Goal: Transaction & Acquisition: Purchase product/service

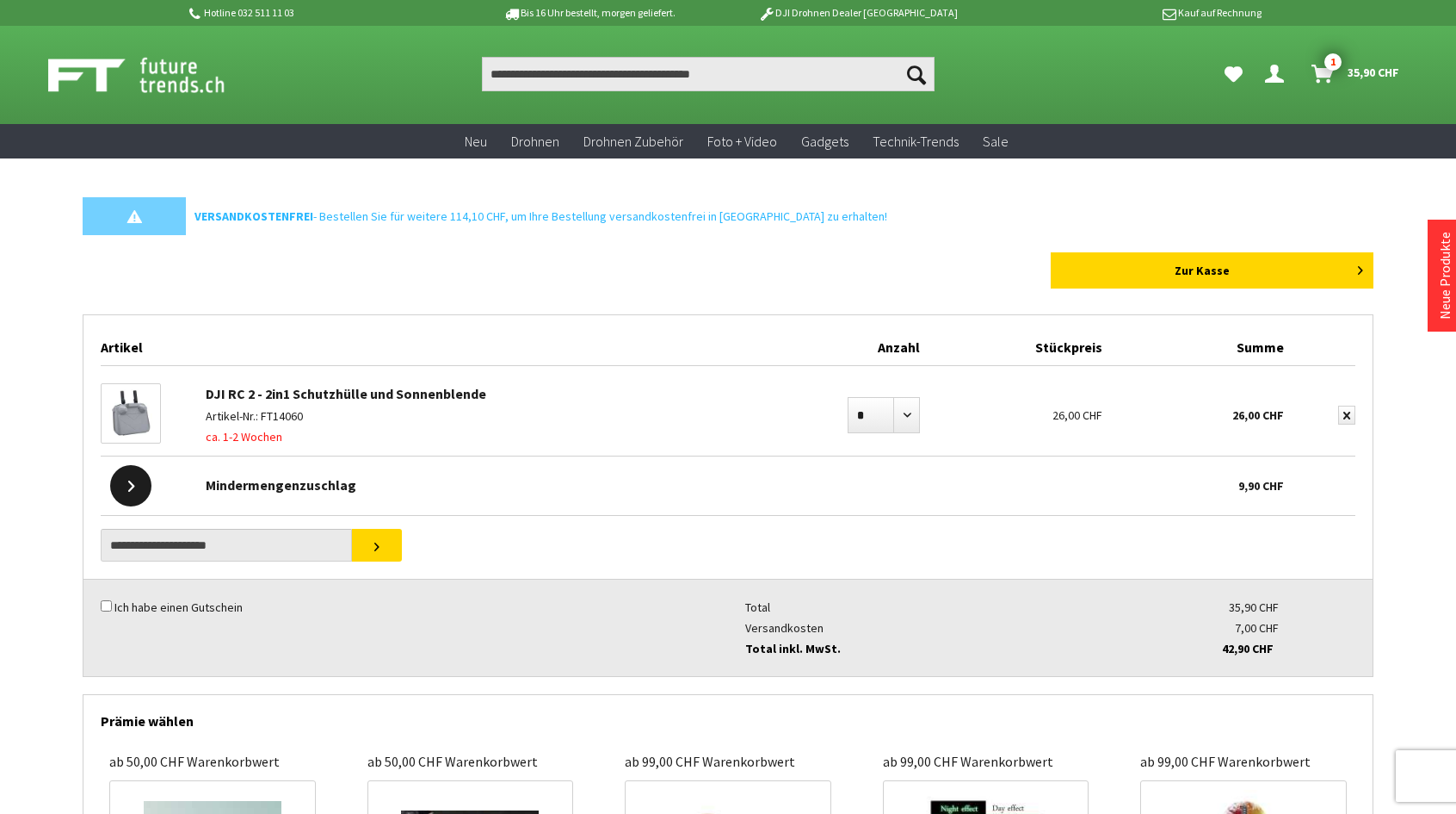
click at [1323, 69] on icon "Warenkorb" at bounding box center [1322, 67] width 22 height 14
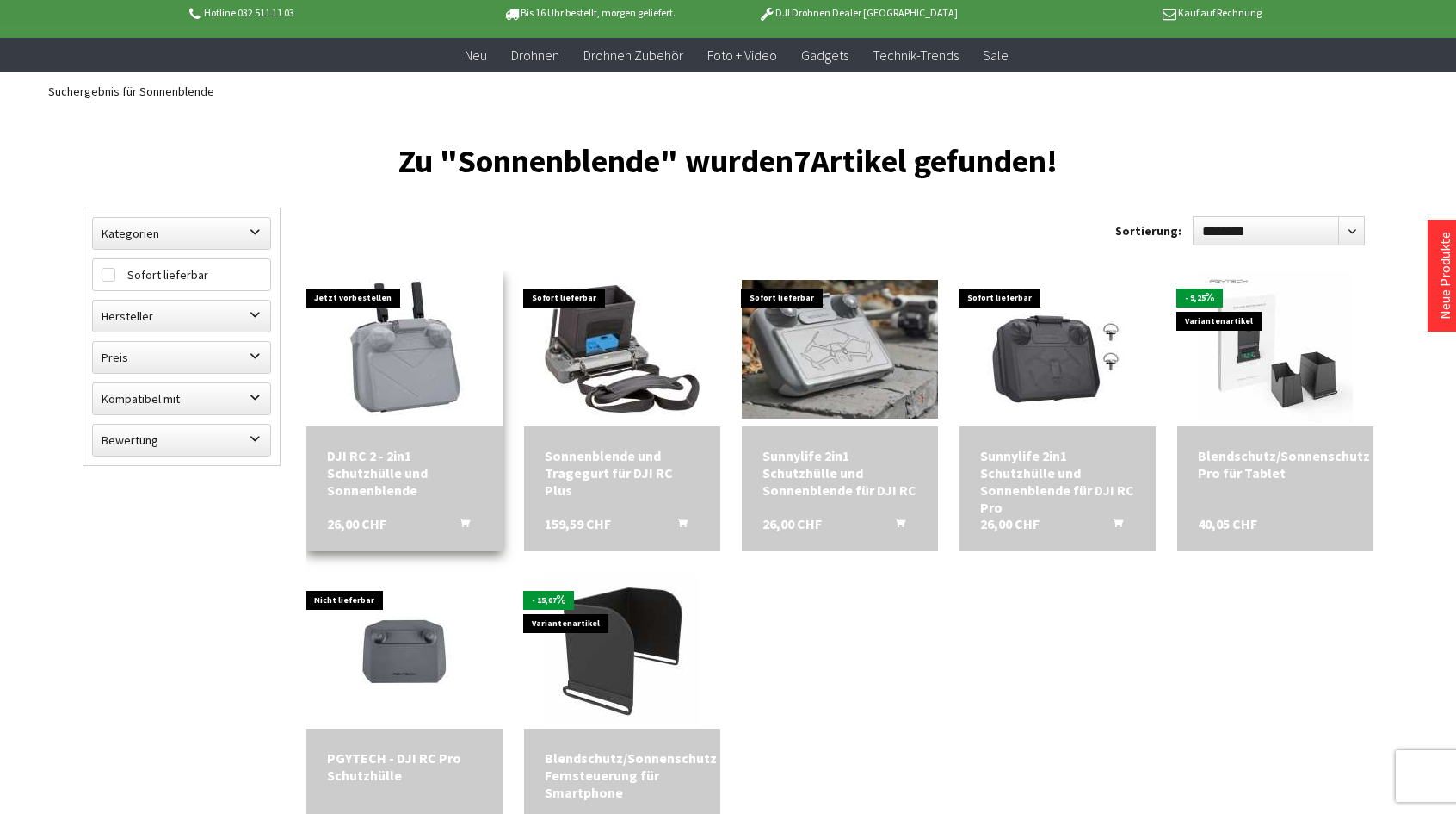
click at [377, 368] on img at bounding box center [404, 348] width 155 height 155
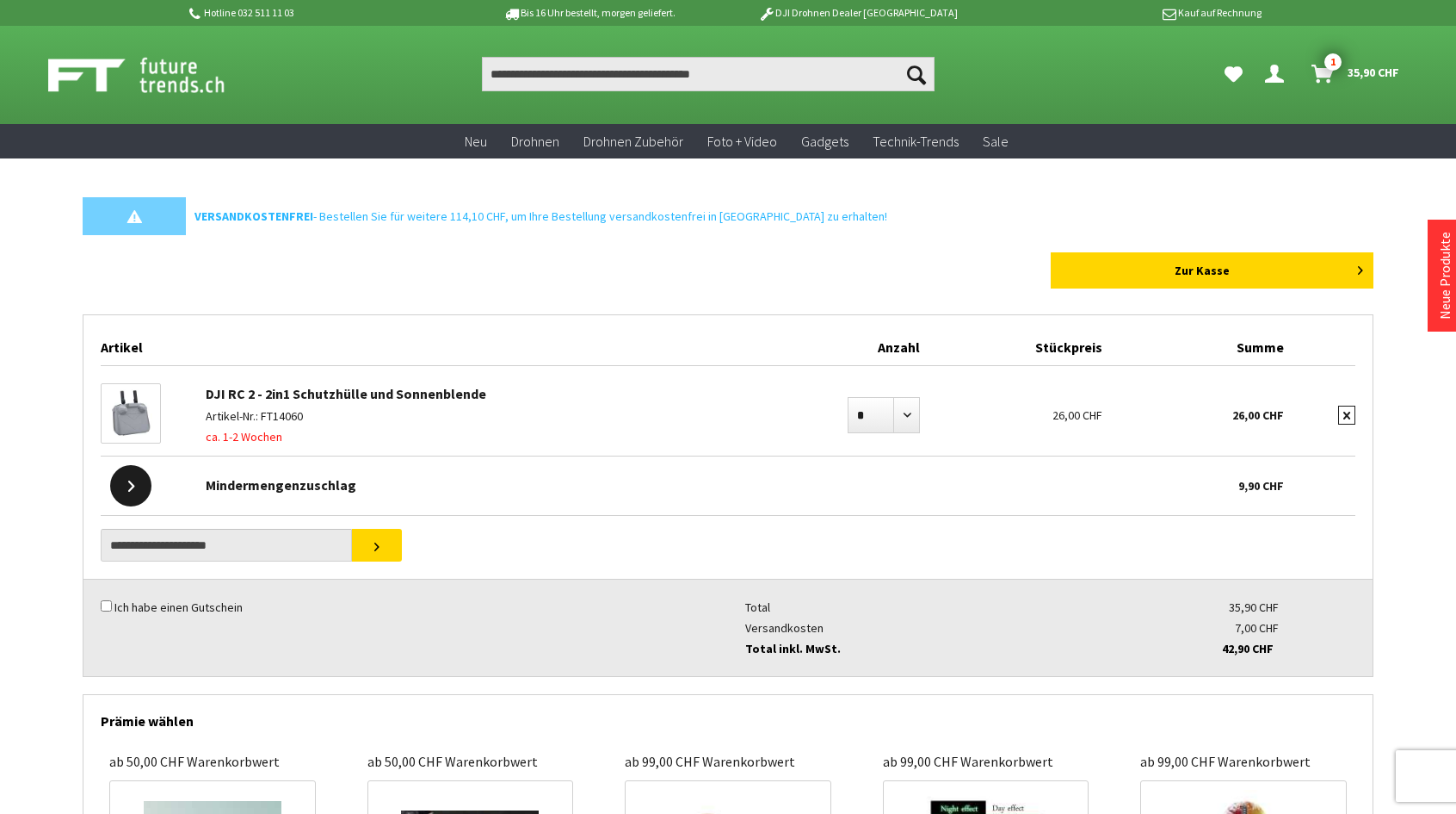
click at [1346, 418] on icon "submit" at bounding box center [1347, 416] width 7 height 7
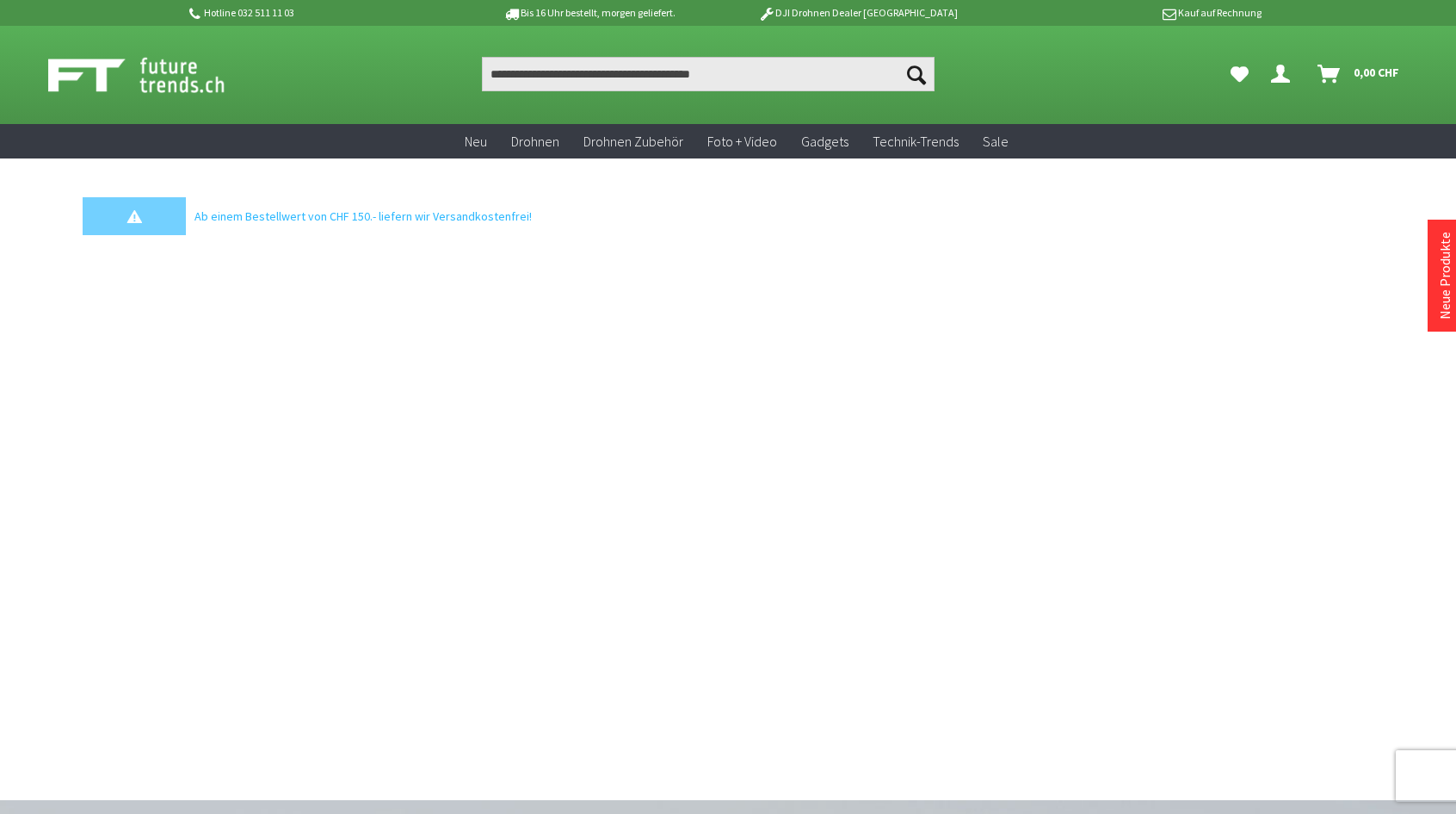
click at [674, 494] on section "Menü schließen Kategorien Neu Drohnen Drohnen Zubehör Foto + Video Gadgets Tech…" at bounding box center [728, 460] width 1377 height 602
